Goal: Use online tool/utility: Utilize a website feature to perform a specific function

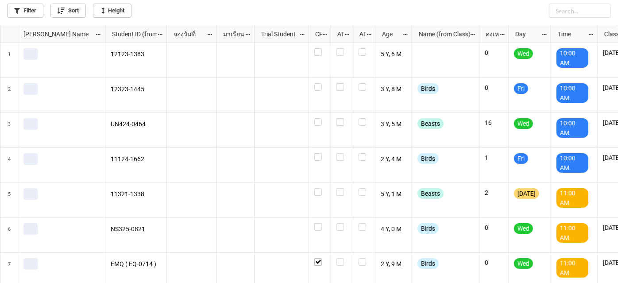
scroll to position [253, 613]
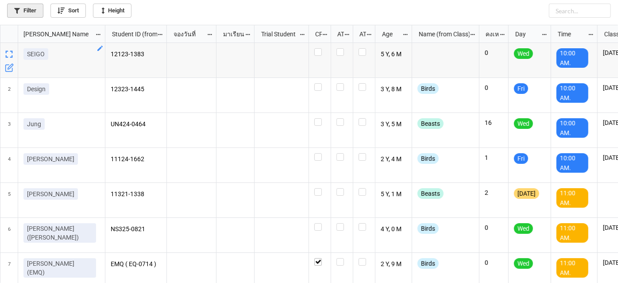
click at [28, 15] on link "Filter" at bounding box center [25, 11] width 36 height 14
click at [21, 13] on link "Filter" at bounding box center [25, 11] width 36 height 14
click at [29, 9] on link "Filter" at bounding box center [25, 11] width 36 height 14
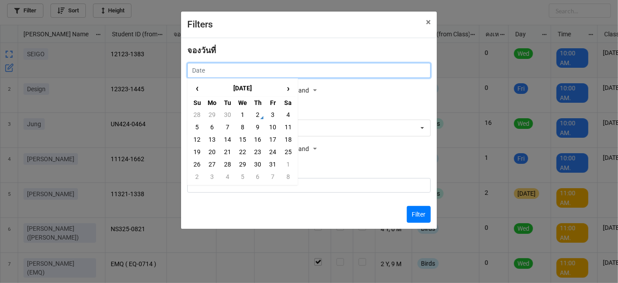
click at [224, 72] on input "text" at bounding box center [309, 70] width 244 height 15
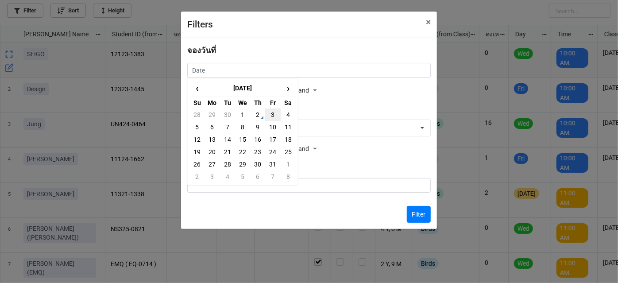
click at [271, 115] on td "3" at bounding box center [272, 114] width 15 height 12
type input "3/10/2025"
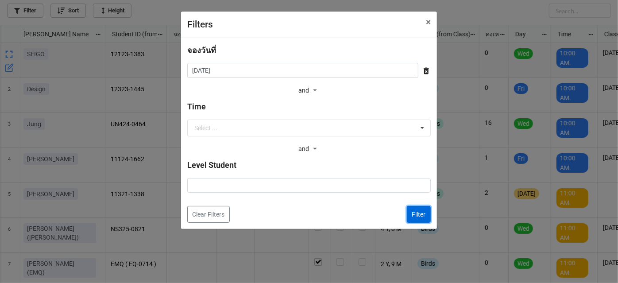
click at [407, 212] on button "Filter" at bounding box center [419, 214] width 24 height 17
click at [407, 212] on div "5 Y, 1 M" at bounding box center [393, 200] width 37 height 35
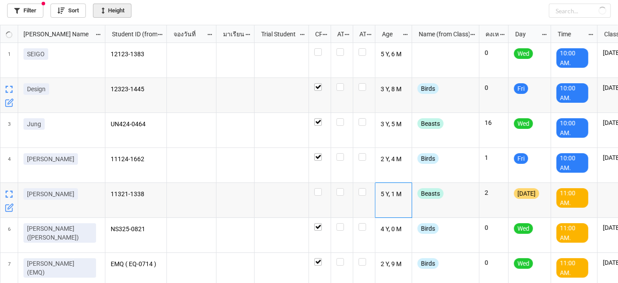
checkbox input "true"
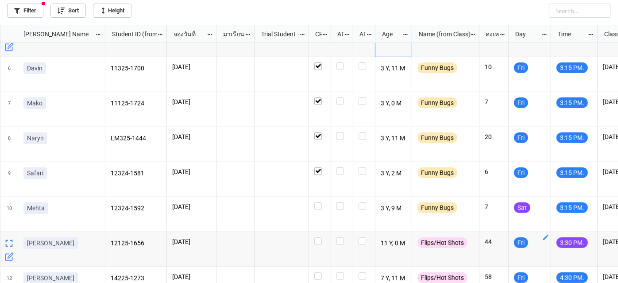
scroll to position [253, 0]
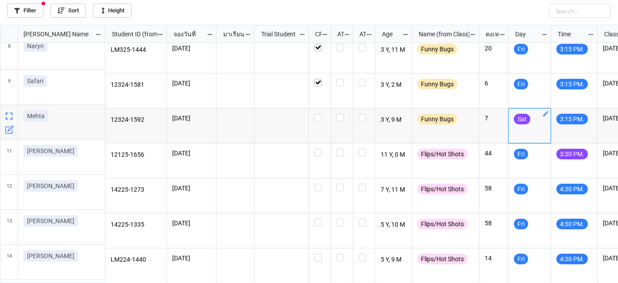
click at [546, 111] on icon "grid" at bounding box center [545, 113] width 5 height 5
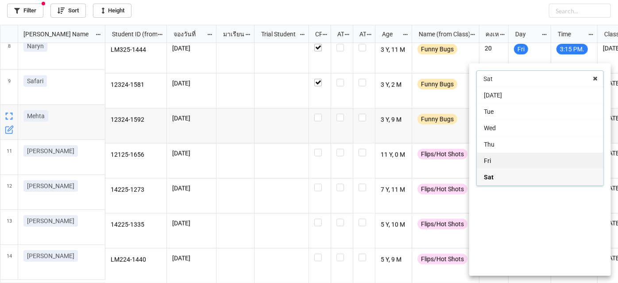
click at [529, 158] on div "Fri" at bounding box center [540, 160] width 127 height 16
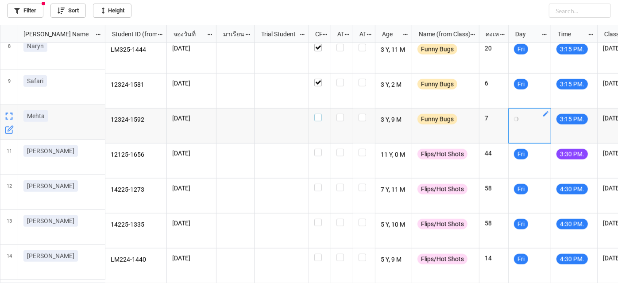
click at [317, 114] on label "grid" at bounding box center [319, 114] width 11 height 0
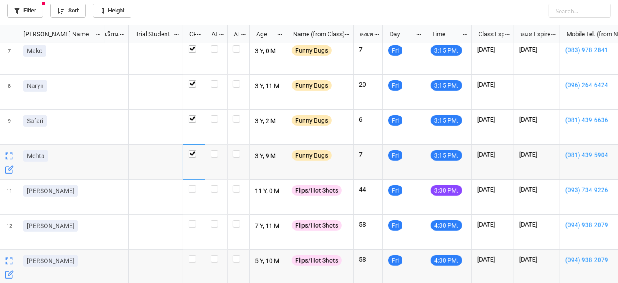
scroll to position [0, 137]
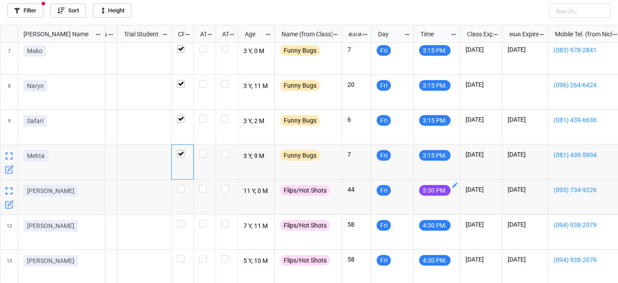
click at [456, 184] on icon "grid" at bounding box center [454, 184] width 5 height 5
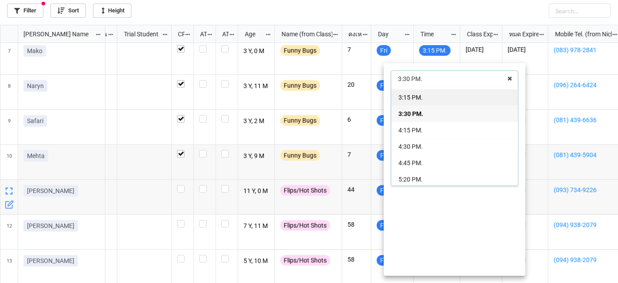
scroll to position [176, 0]
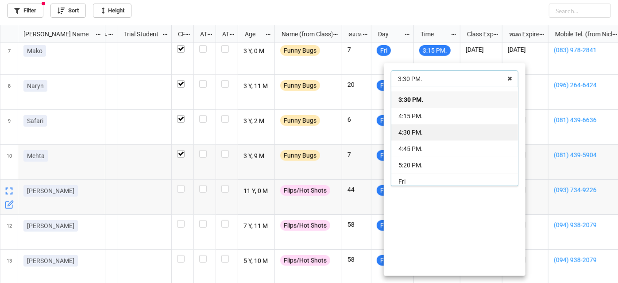
click at [447, 131] on div "4:30 PM." at bounding box center [454, 132] width 127 height 16
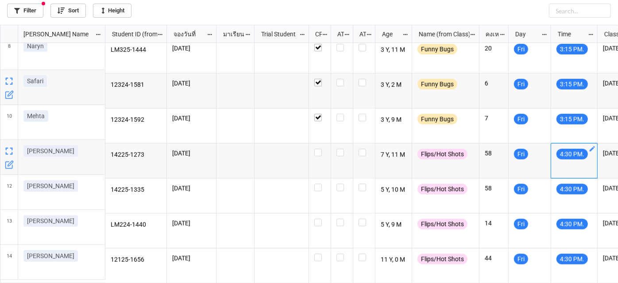
scroll to position [253, 0]
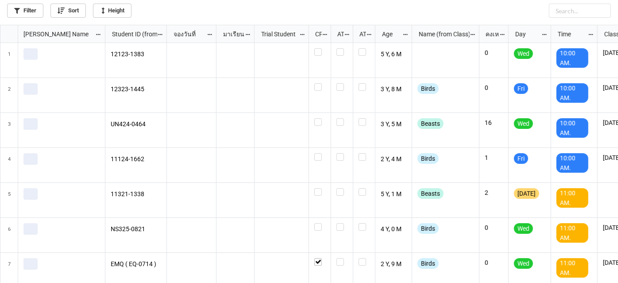
scroll to position [253, 613]
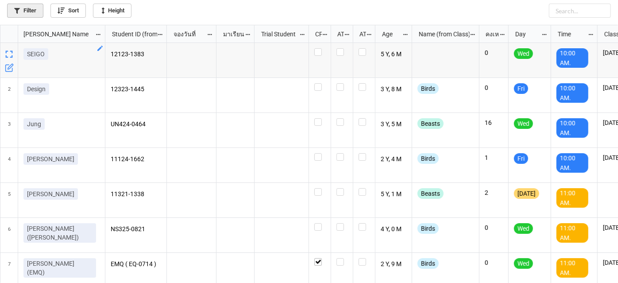
click at [32, 16] on link "Filter" at bounding box center [25, 11] width 36 height 14
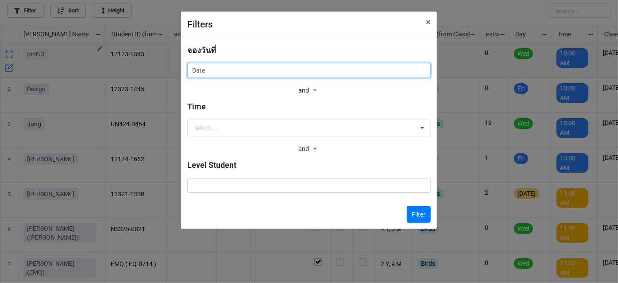
click at [222, 64] on input "text" at bounding box center [309, 70] width 244 height 15
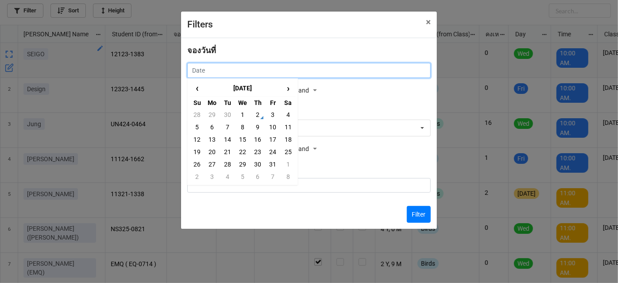
click at [222, 64] on input "text" at bounding box center [309, 70] width 244 height 15
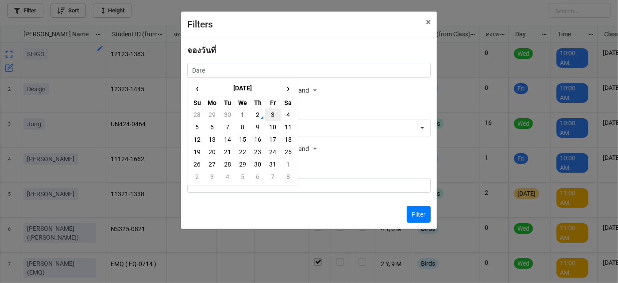
click at [273, 114] on td "3" at bounding box center [272, 114] width 15 height 12
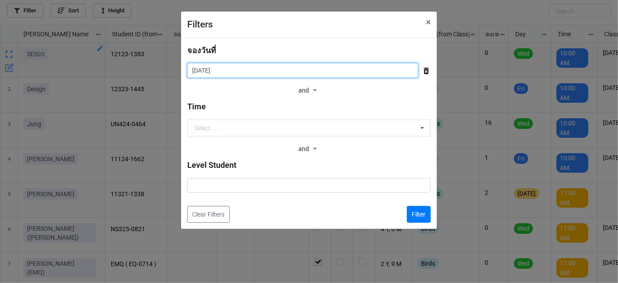
click at [256, 69] on input "3/10/2025" at bounding box center [302, 70] width 231 height 15
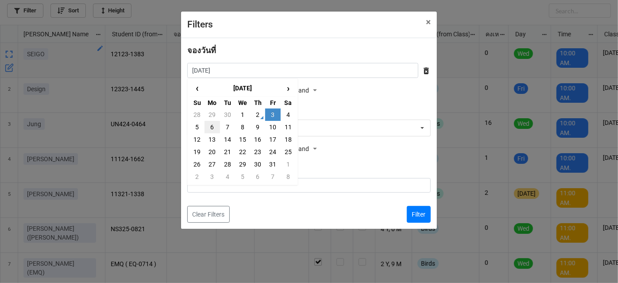
click at [213, 127] on td "6" at bounding box center [212, 127] width 15 height 12
type input "6/10/2025"
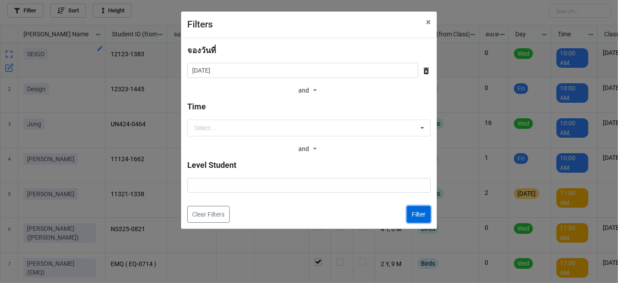
click at [425, 209] on button "Filter" at bounding box center [419, 214] width 24 height 17
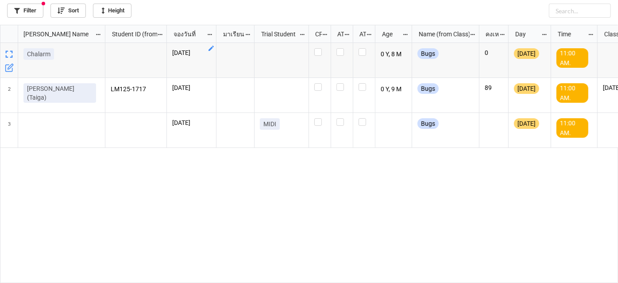
click at [209, 46] on icon "grid" at bounding box center [211, 48] width 7 height 7
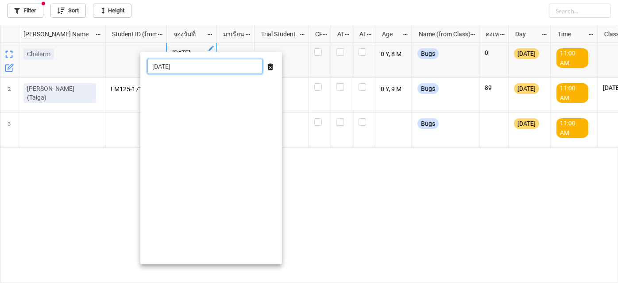
click at [216, 64] on input "6/10/2025" at bounding box center [204, 66] width 115 height 15
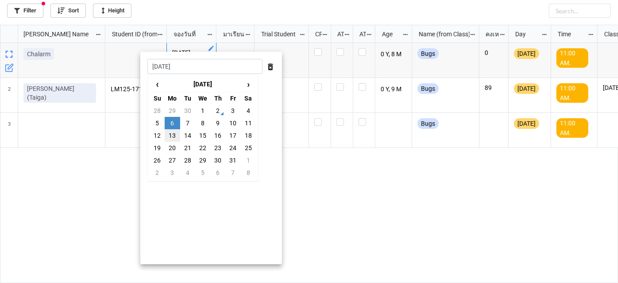
click at [176, 132] on td "13" at bounding box center [172, 135] width 15 height 12
type input "13/10/2025"
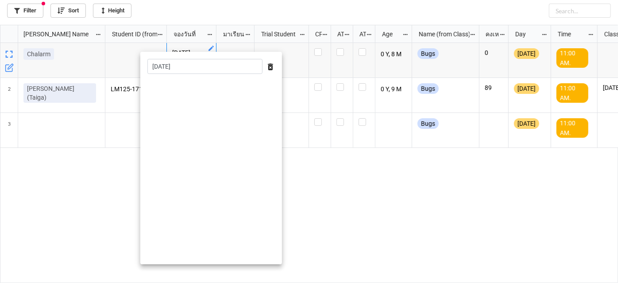
click at [356, 164] on div at bounding box center [309, 141] width 618 height 283
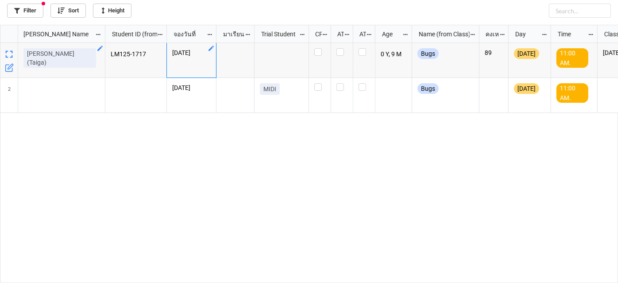
scroll to position [253, 613]
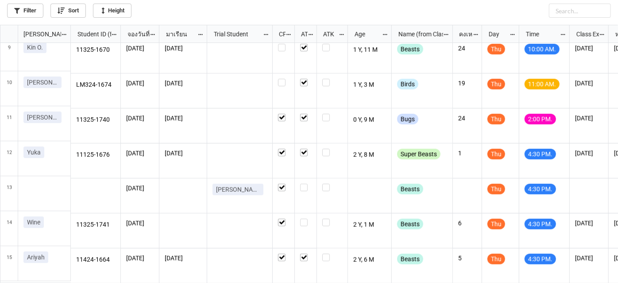
scroll to position [288, 0]
click at [305, 184] on label "grid" at bounding box center [305, 184] width 11 height 0
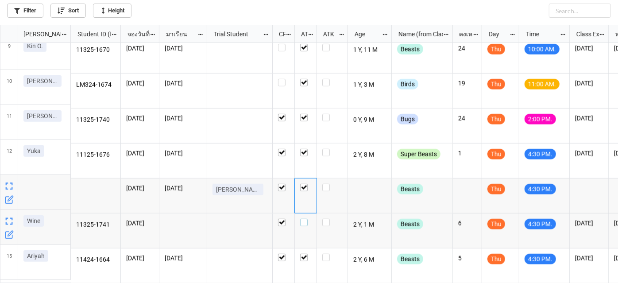
click at [305, 219] on label "grid" at bounding box center [305, 219] width 11 height 0
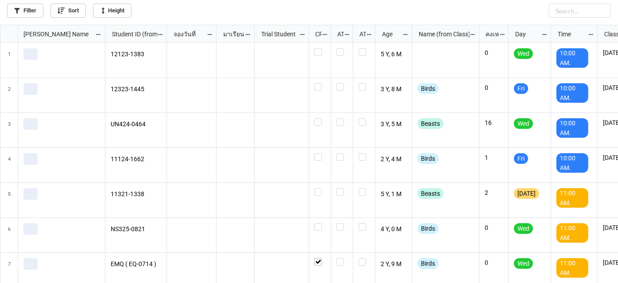
scroll to position [253, 613]
click at [37, 14] on link "Filter" at bounding box center [25, 11] width 36 height 14
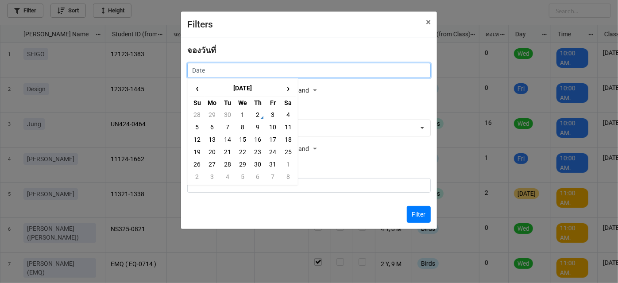
click at [344, 73] on input "text" at bounding box center [309, 70] width 244 height 15
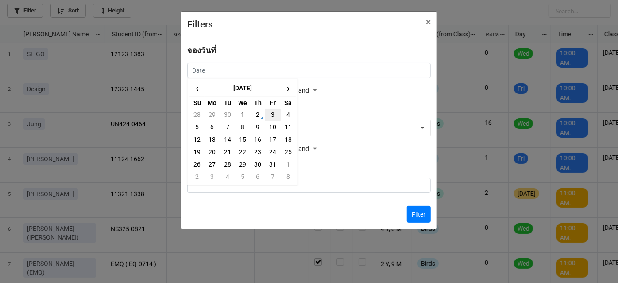
click at [271, 114] on td "3" at bounding box center [272, 114] width 15 height 12
type input "[DATE]"
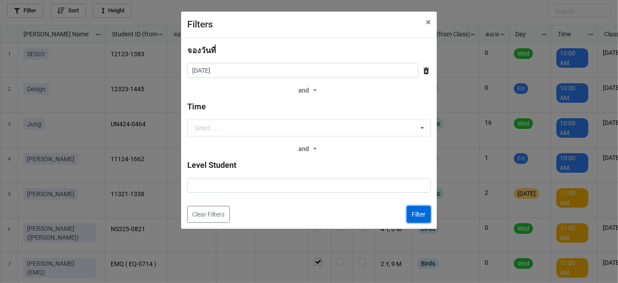
click at [419, 211] on button "Filter" at bounding box center [419, 214] width 24 height 17
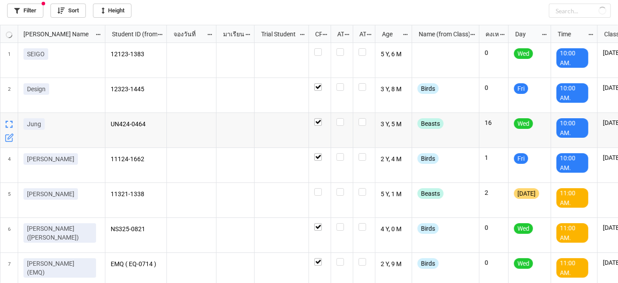
checkbox input "true"
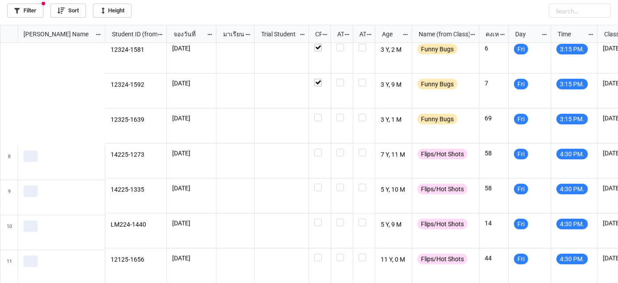
scroll to position [288, 0]
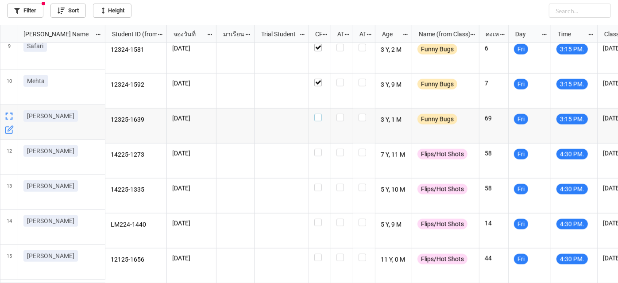
click at [317, 114] on label "grid" at bounding box center [319, 114] width 11 height 0
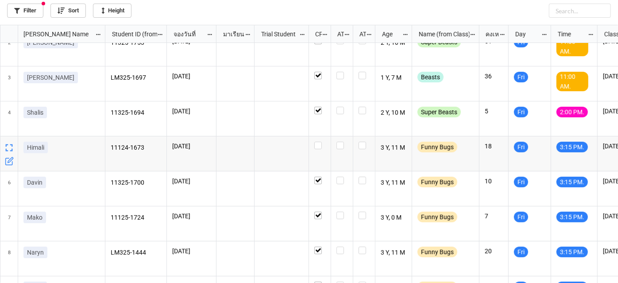
scroll to position [0, 0]
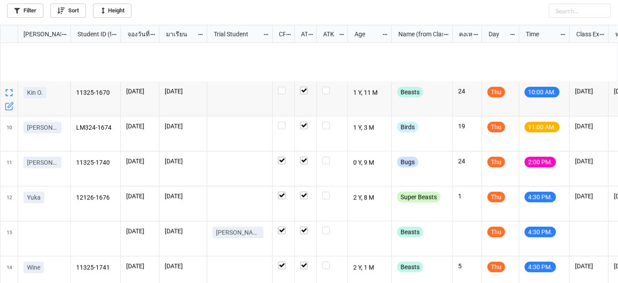
scroll to position [288, 0]
